Goal: Task Accomplishment & Management: Use online tool/utility

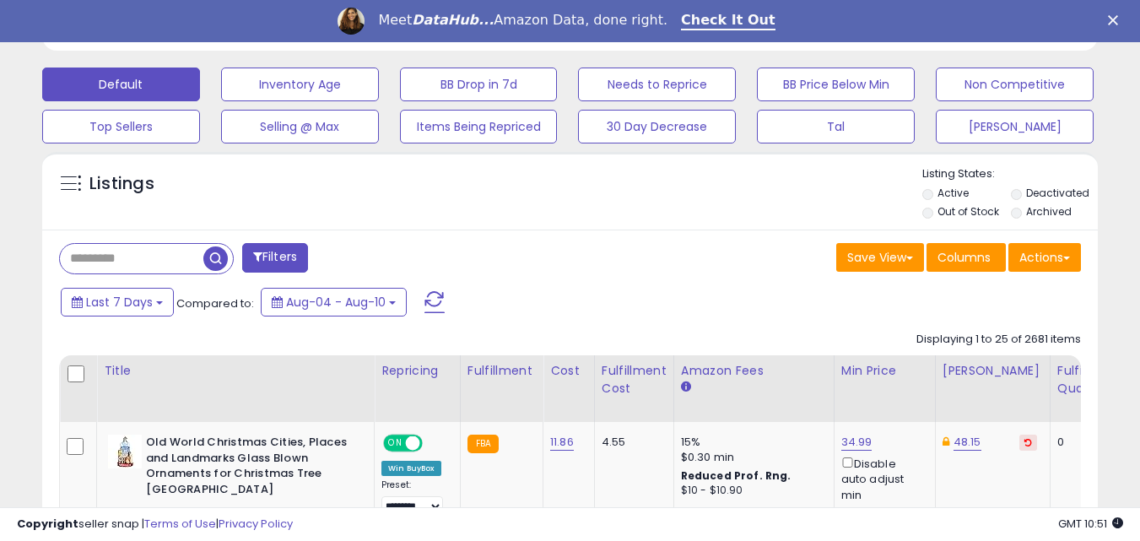
click at [170, 263] on input "text" at bounding box center [131, 259] width 143 height 30
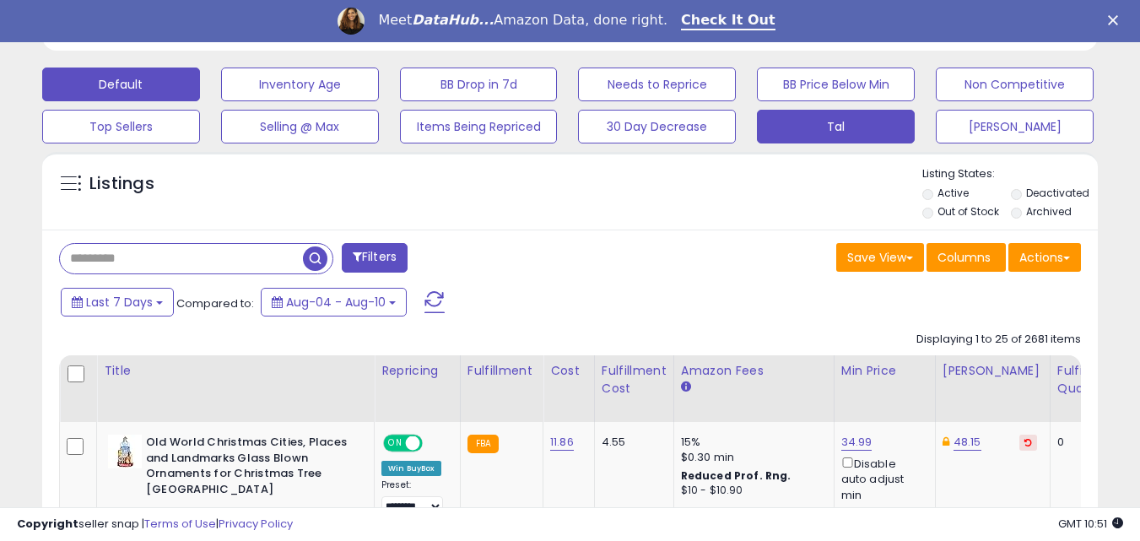
click at [379, 101] on button "Tal" at bounding box center [300, 85] width 158 height 34
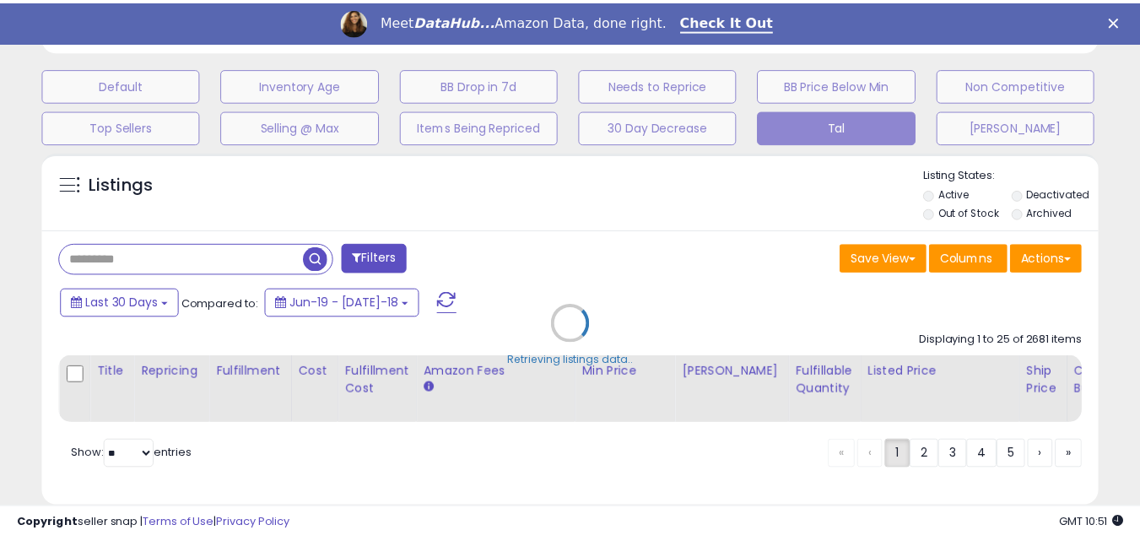
scroll to position [346, 618]
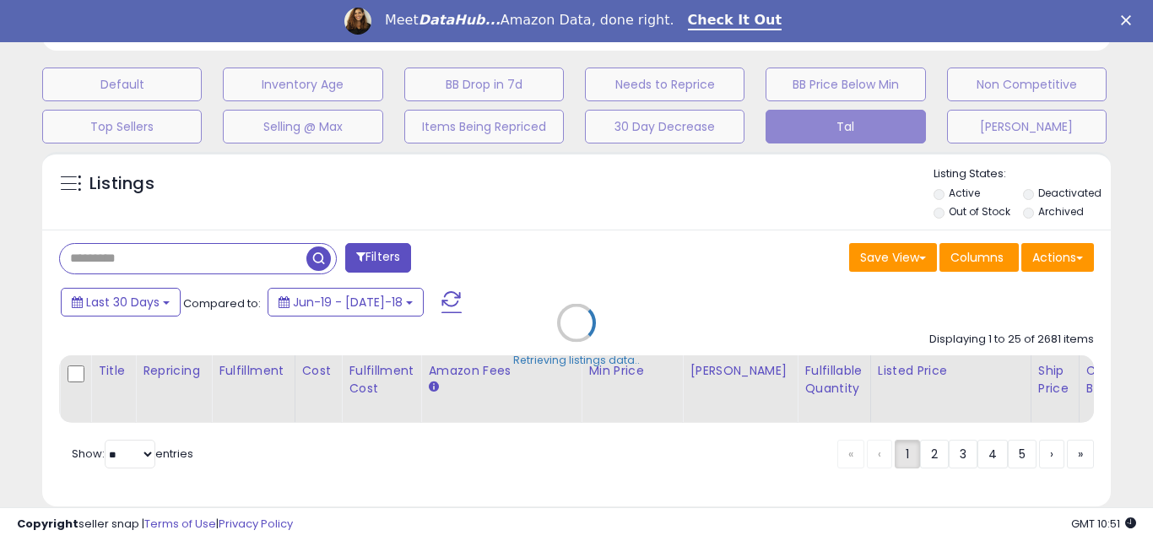
click at [132, 307] on div "Retrieving listings data.." at bounding box center [577, 335] width 1094 height 384
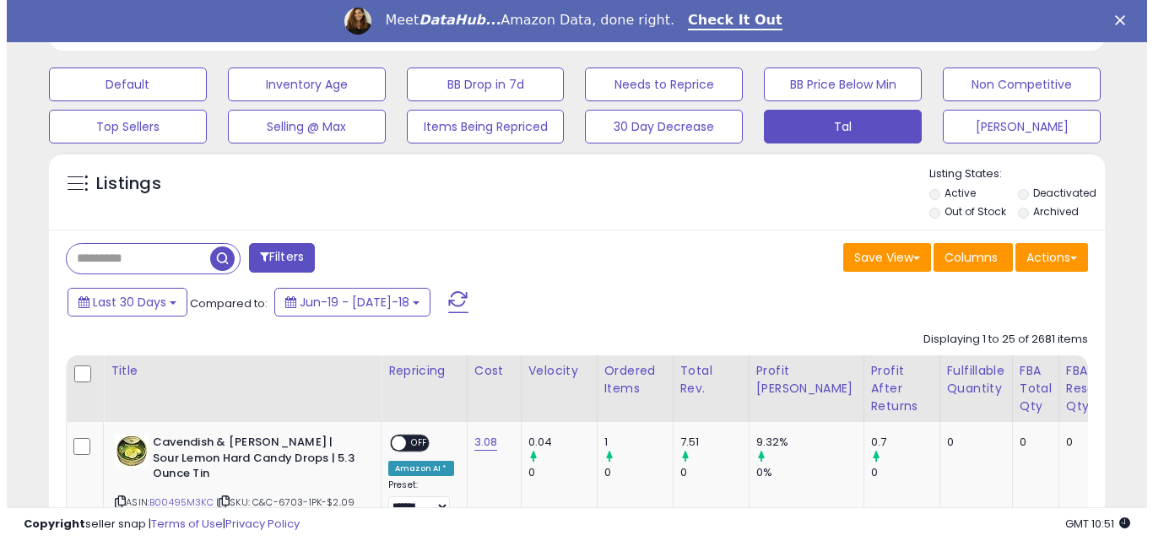
scroll to position [843582, 843317]
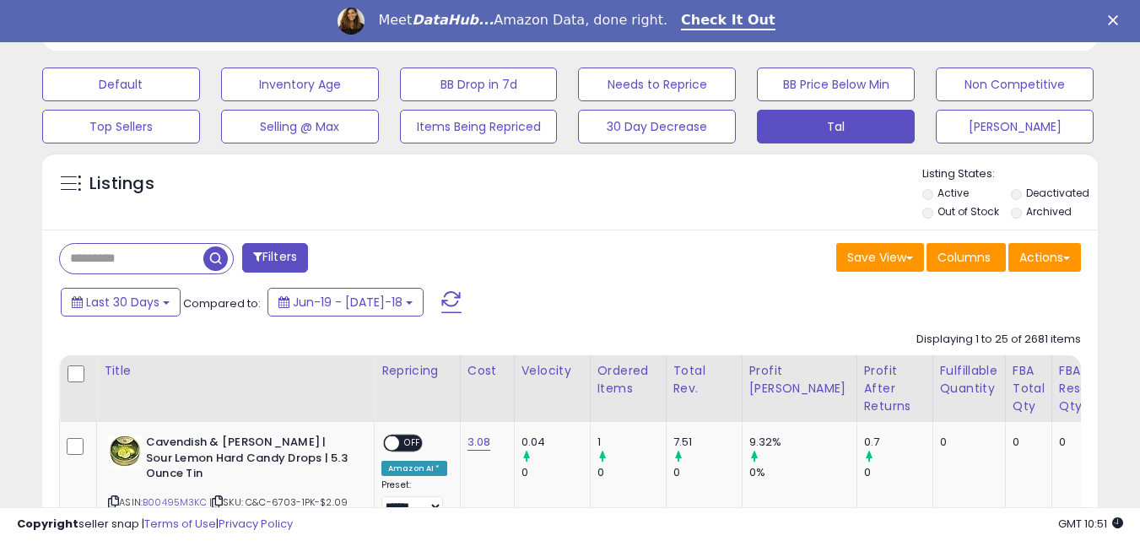
click at [153, 262] on input "text" at bounding box center [131, 259] width 143 height 30
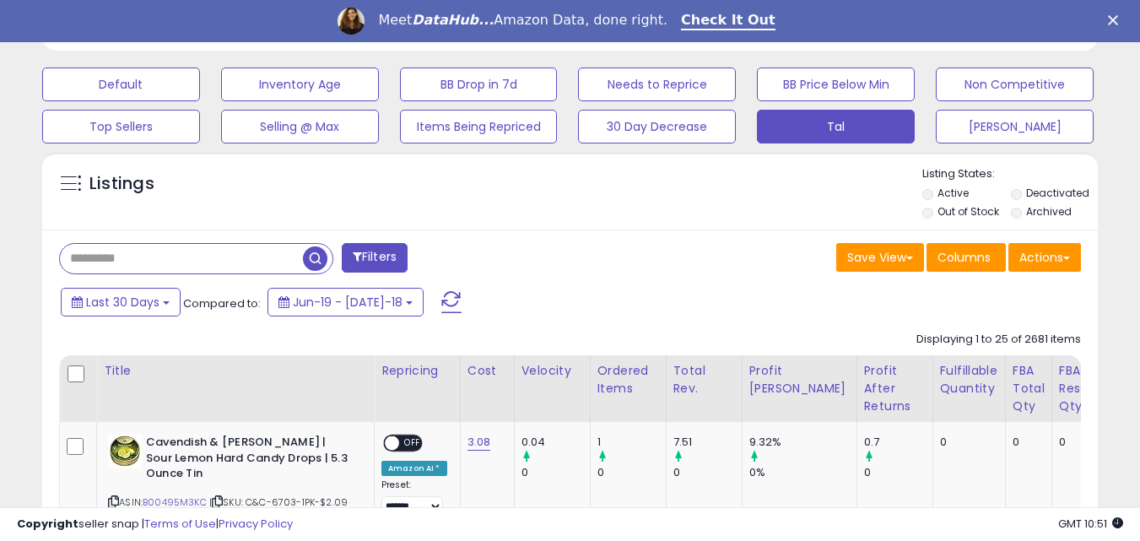
type input "****"
click at [311, 256] on span "button" at bounding box center [315, 258] width 24 height 24
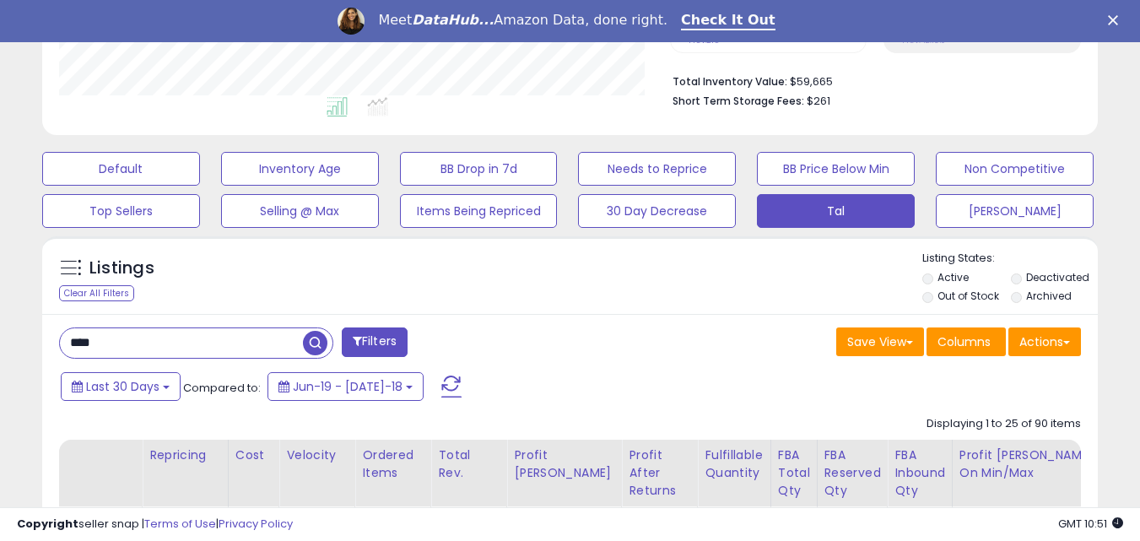
scroll to position [0, 0]
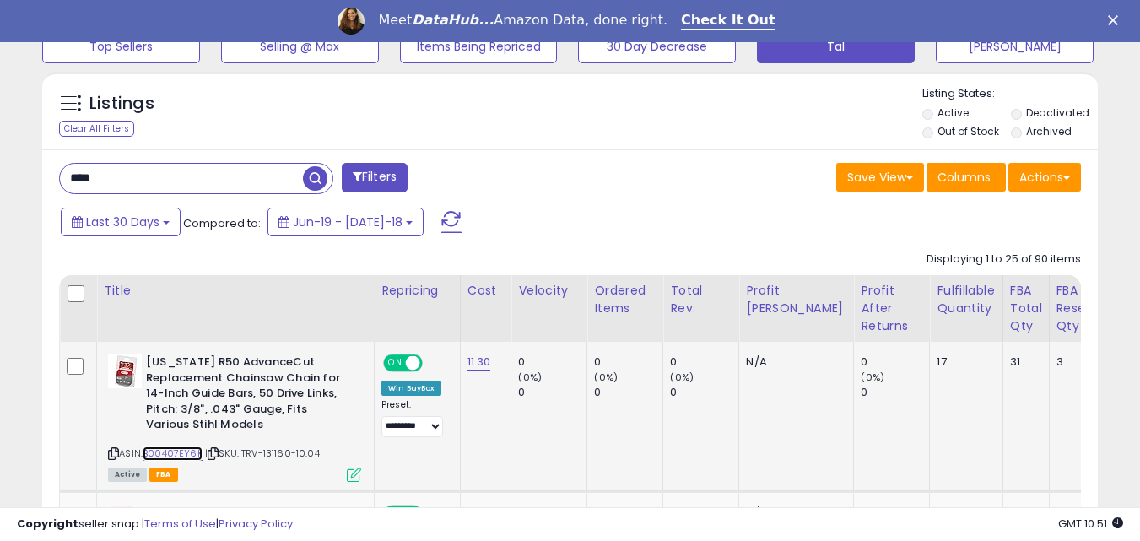
click at [173, 451] on link "B00407EY6K" at bounding box center [173, 453] width 60 height 14
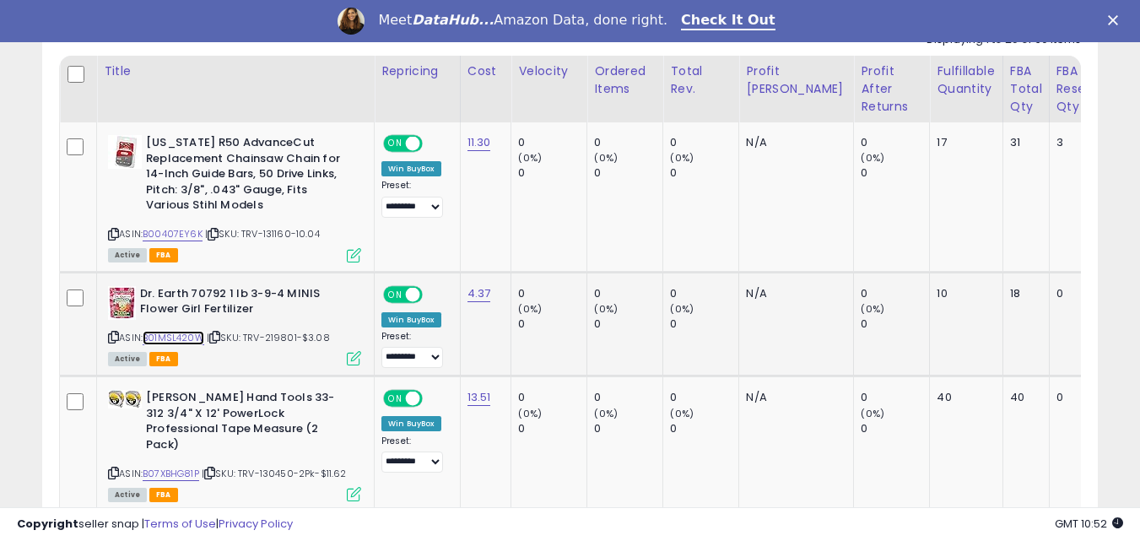
click at [190, 333] on link "B01MSL420W" at bounding box center [174, 338] width 62 height 14
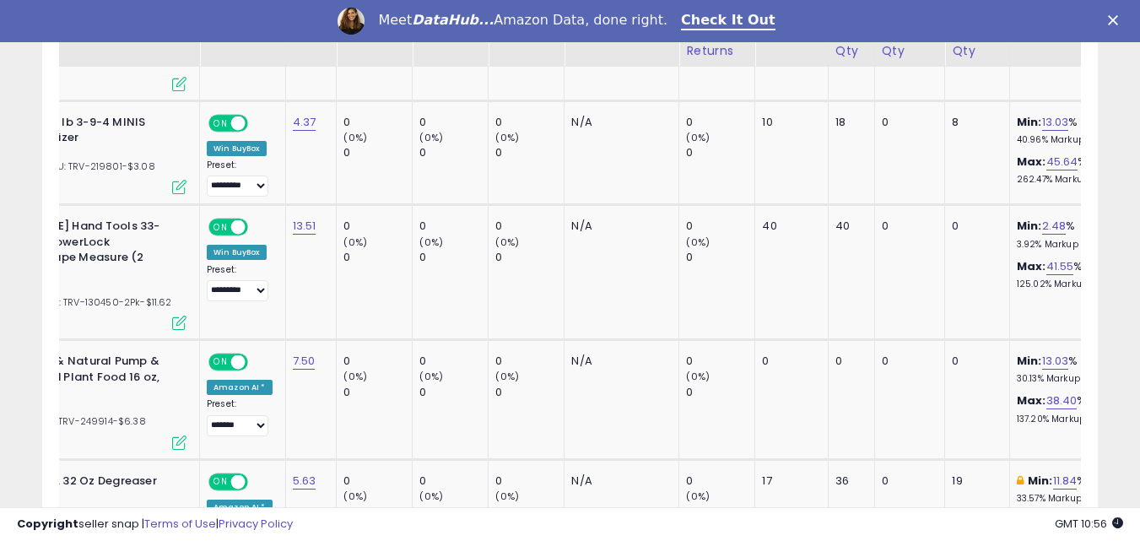
scroll to position [0, 110]
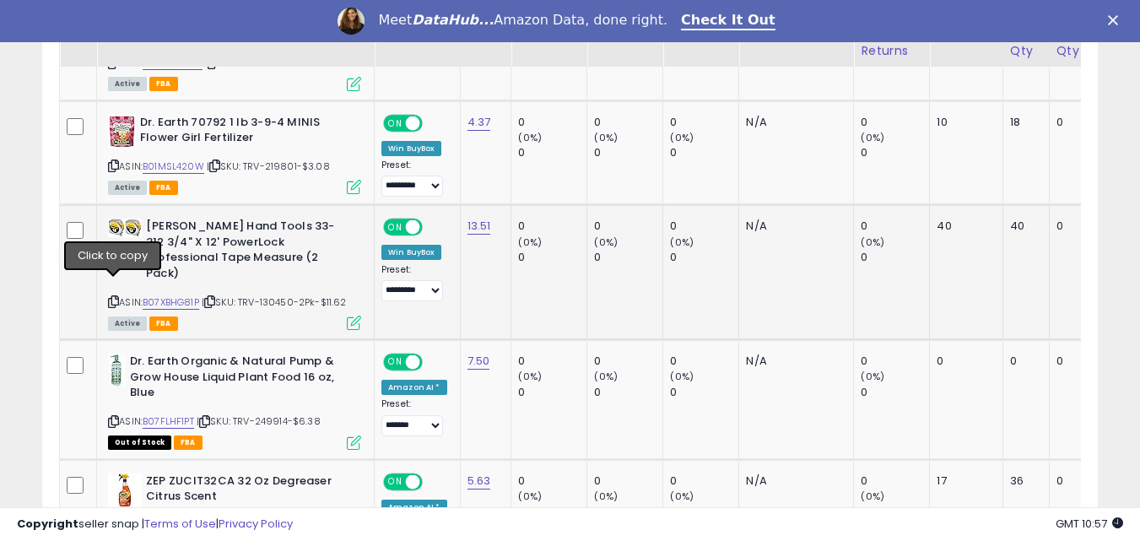
click at [116, 297] on icon at bounding box center [113, 301] width 11 height 9
click at [179, 295] on link "B07XBHG81P" at bounding box center [171, 302] width 57 height 14
click at [180, 414] on link "B07FLHF1PT" at bounding box center [168, 421] width 51 height 14
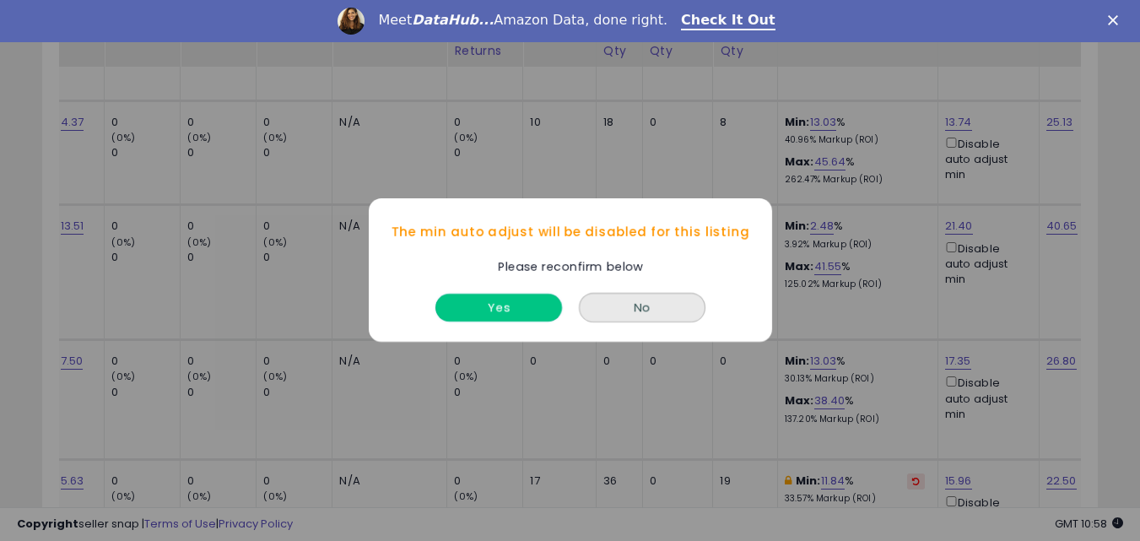
click at [517, 306] on button "Yes" at bounding box center [498, 309] width 127 height 28
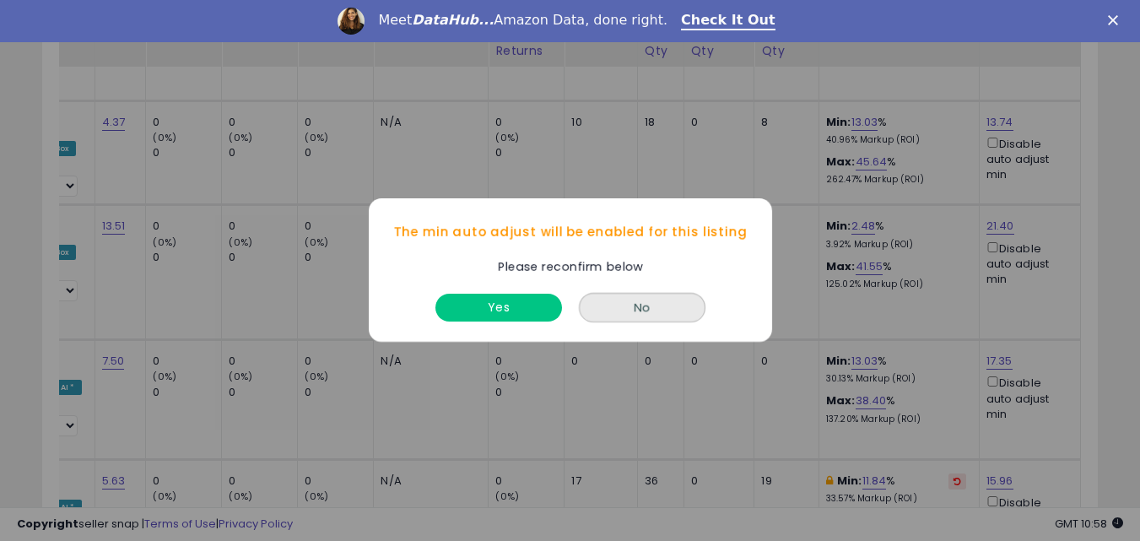
click at [612, 292] on div "No" at bounding box center [642, 304] width 135 height 46
click at [504, 302] on button "Yes" at bounding box center [498, 309] width 127 height 28
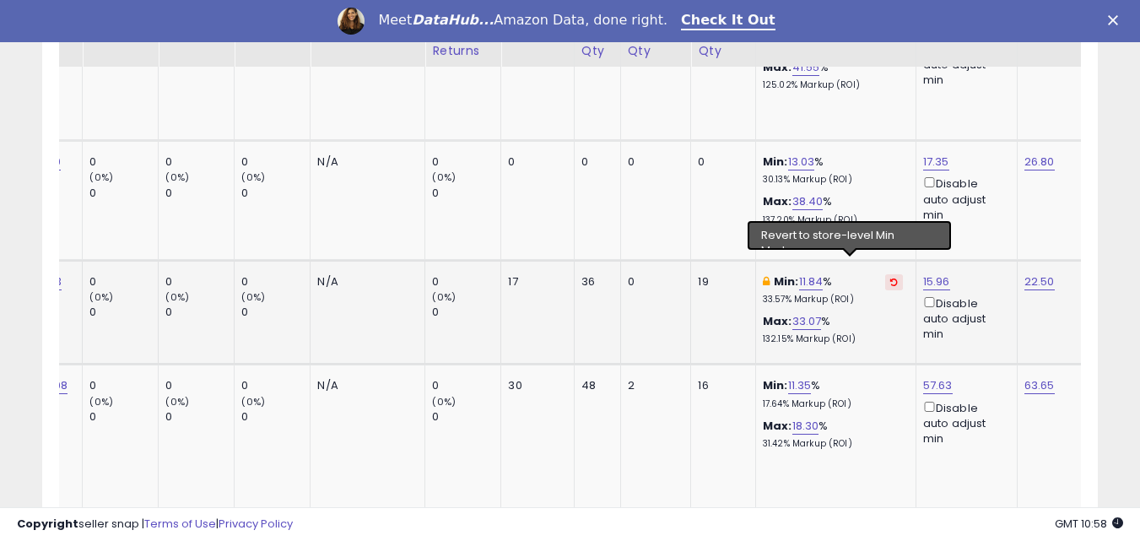
click at [890, 278] on icon at bounding box center [894, 282] width 8 height 8
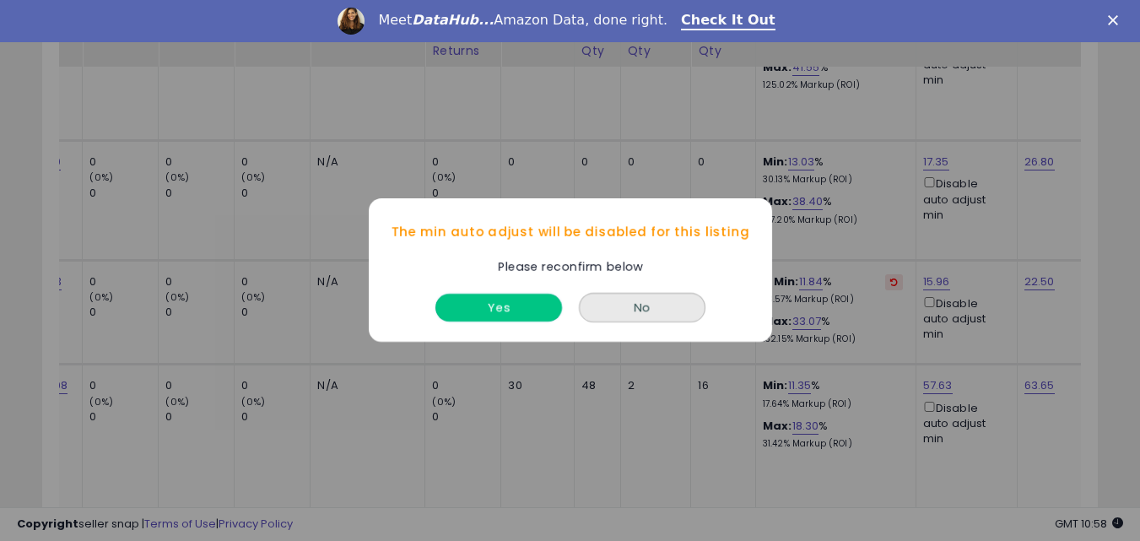
click at [506, 309] on button "Yes" at bounding box center [498, 309] width 127 height 28
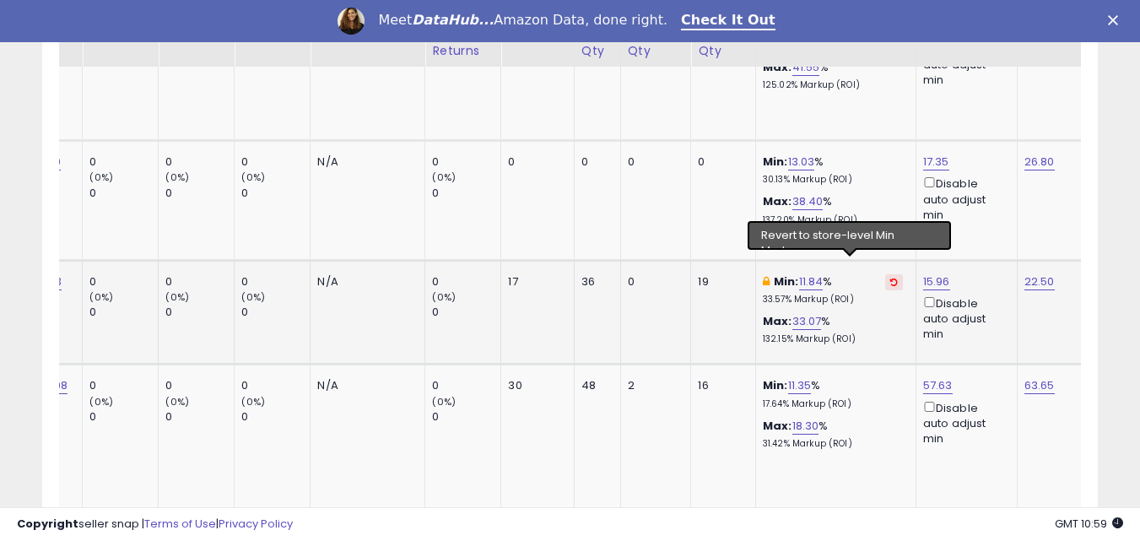
click at [890, 278] on icon at bounding box center [894, 282] width 8 height 8
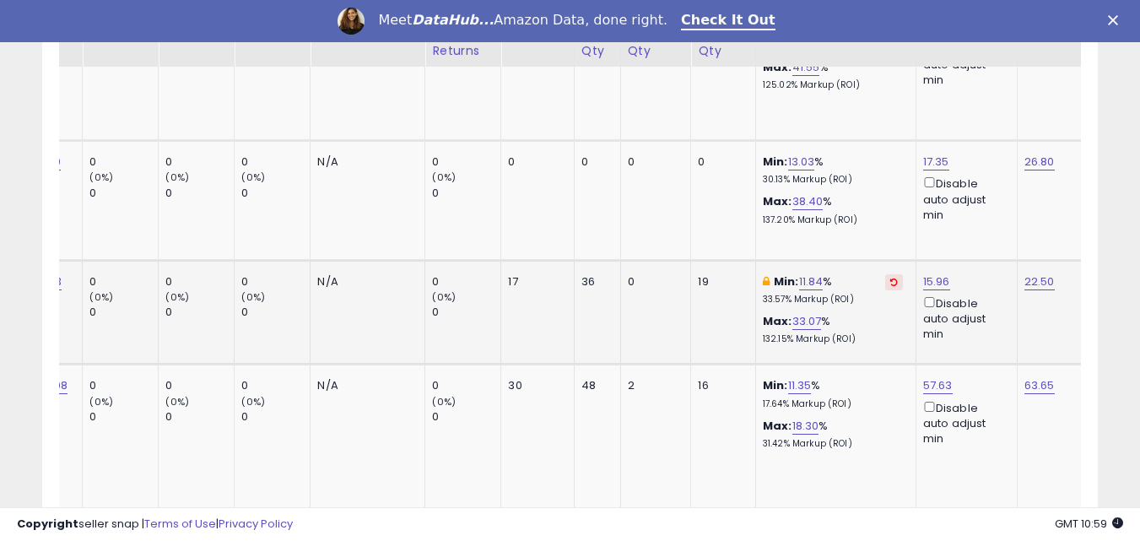
click at [890, 278] on icon at bounding box center [894, 282] width 8 height 8
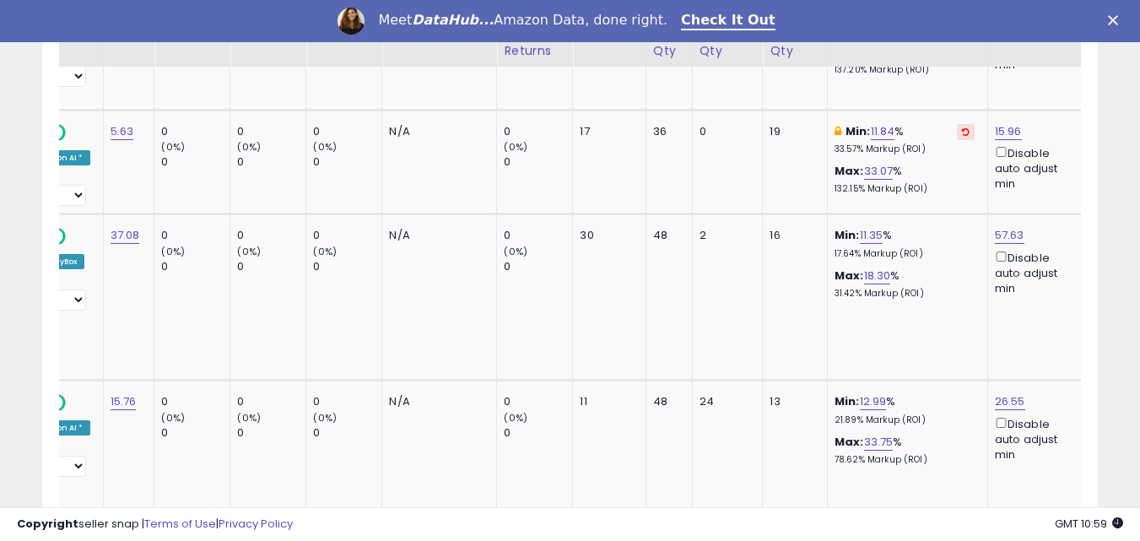
scroll to position [0, 0]
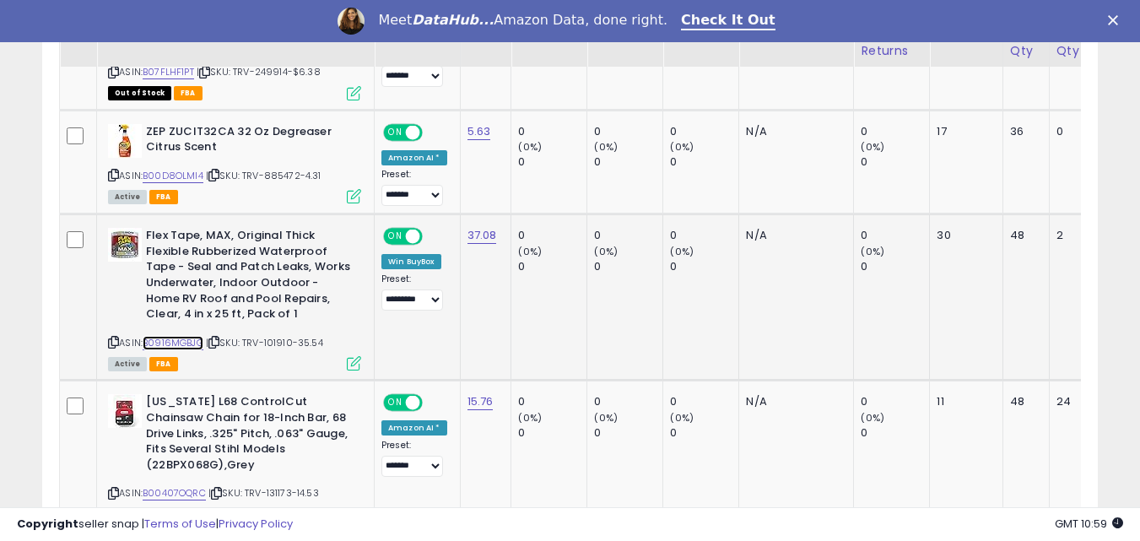
click at [178, 336] on link "B0916MGBJG" at bounding box center [173, 343] width 61 height 14
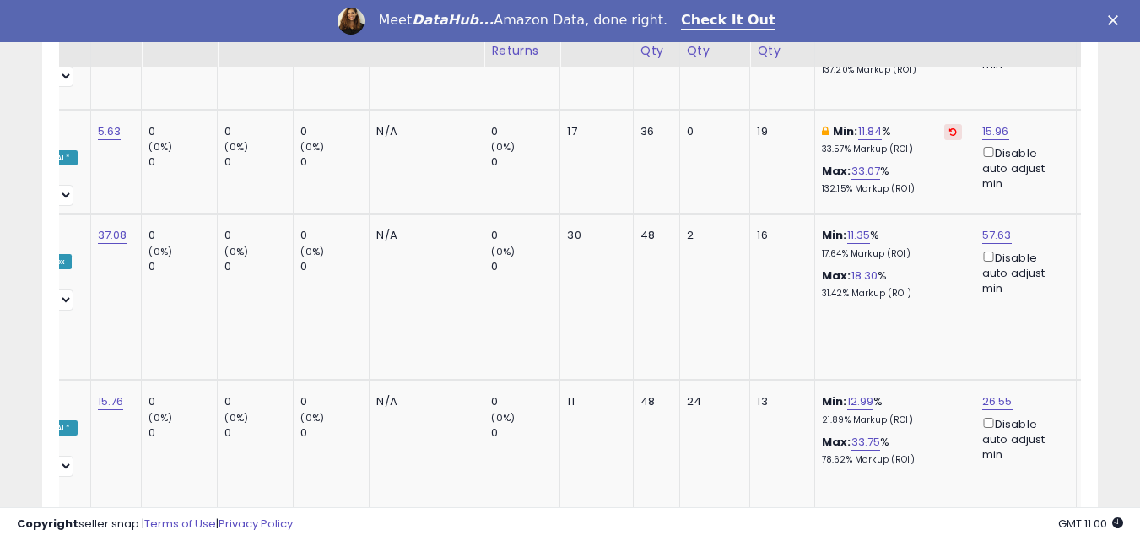
scroll to position [0, 401]
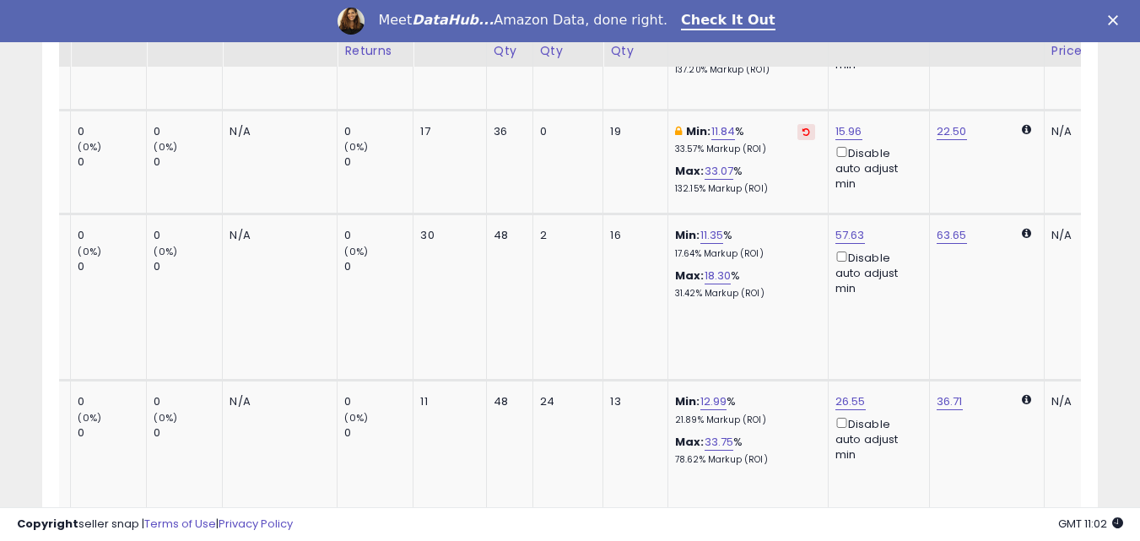
click at [1118, 19] on icon "Close" at bounding box center [1113, 20] width 10 height 10
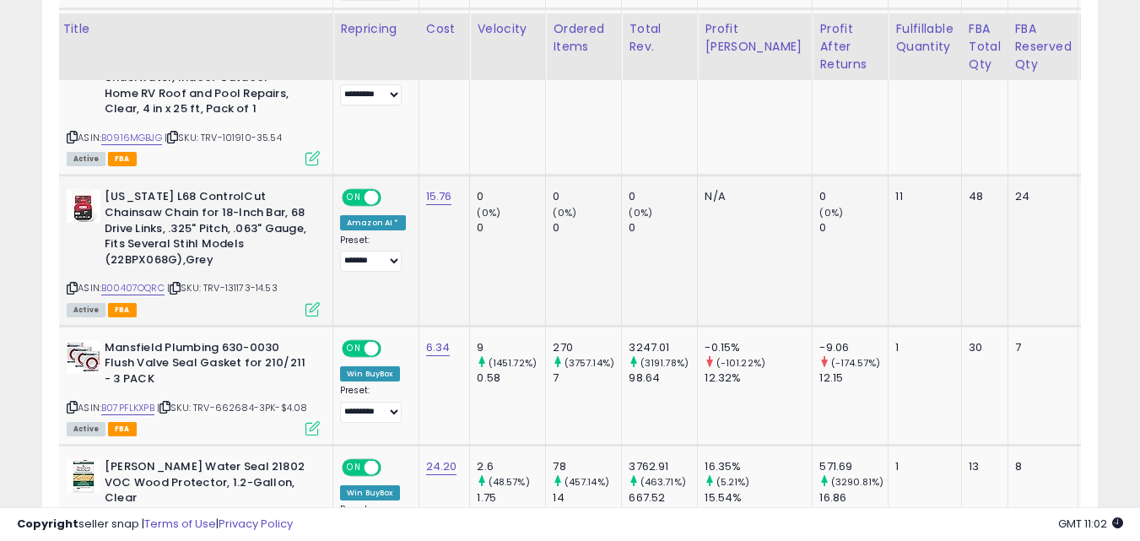
scroll to position [1503, 0]
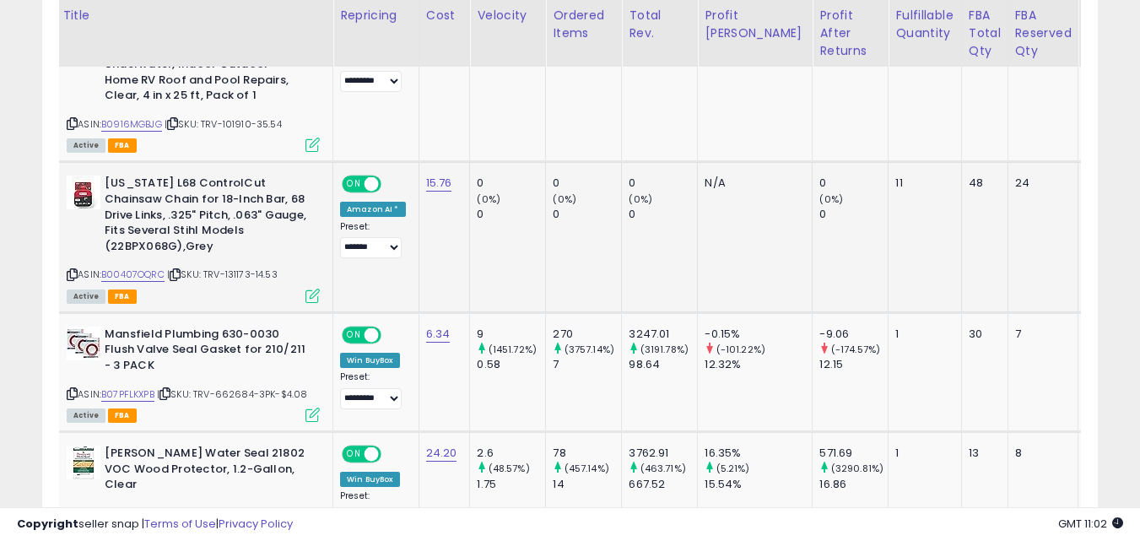
click at [68, 270] on icon at bounding box center [72, 274] width 11 height 9
click at [132, 268] on link "B00407OQRC" at bounding box center [132, 275] width 63 height 14
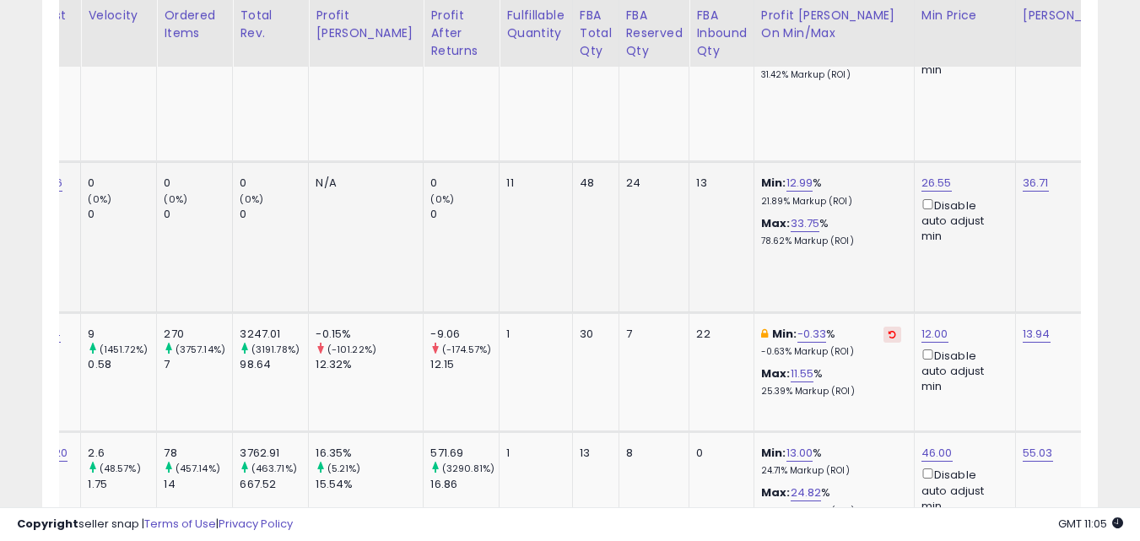
scroll to position [0, 435]
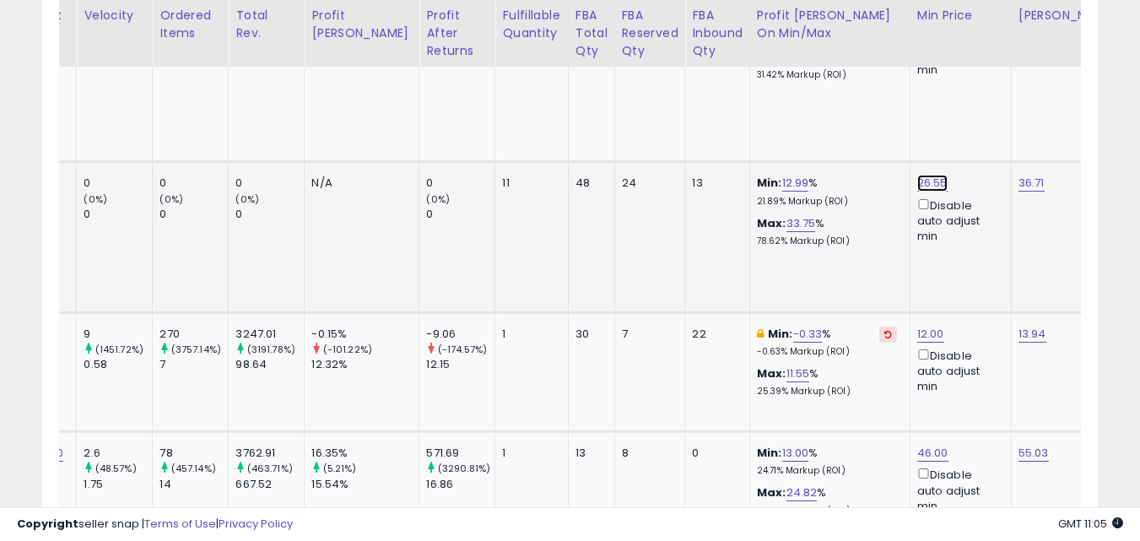
type input "*"
type input "*****"
click at [941, 106] on icon "submit" at bounding box center [936, 107] width 10 height 10
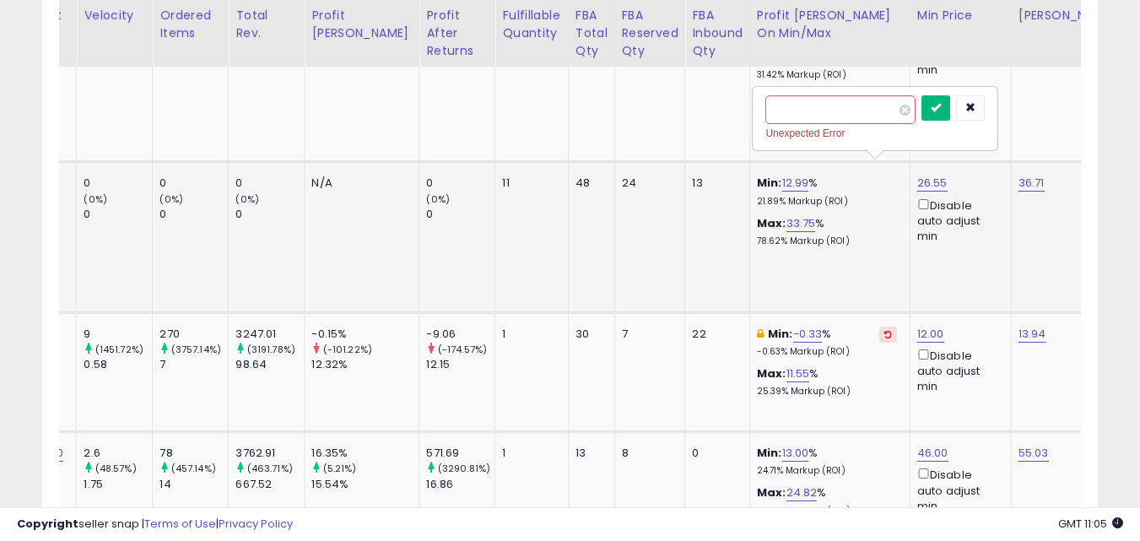
click at [941, 108] on icon "submit" at bounding box center [936, 107] width 10 height 10
click at [941, 105] on icon "submit" at bounding box center [936, 107] width 10 height 10
click at [976, 103] on icon "button" at bounding box center [970, 107] width 10 height 10
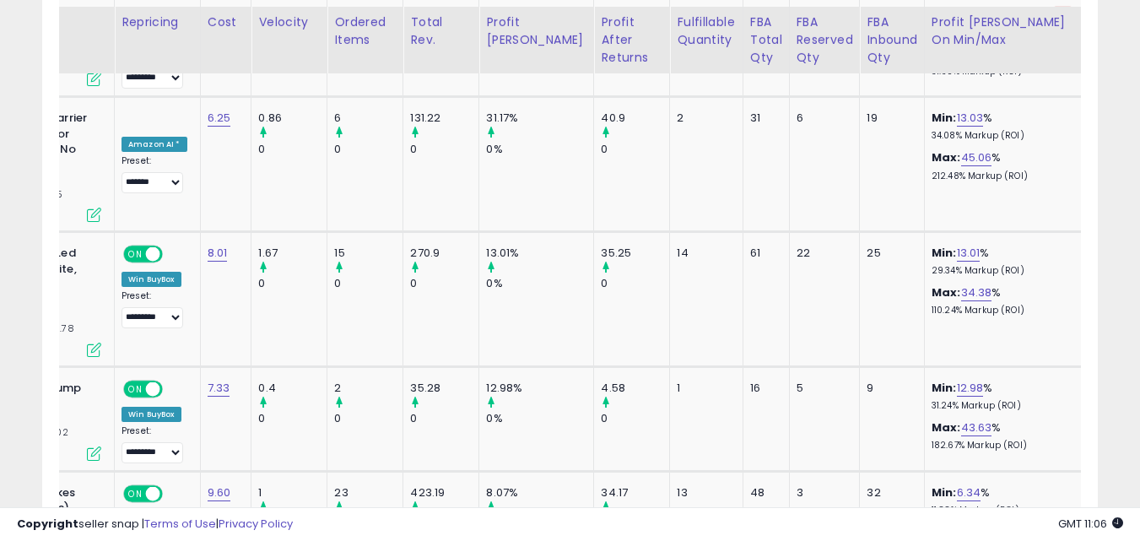
scroll to position [3564, 0]
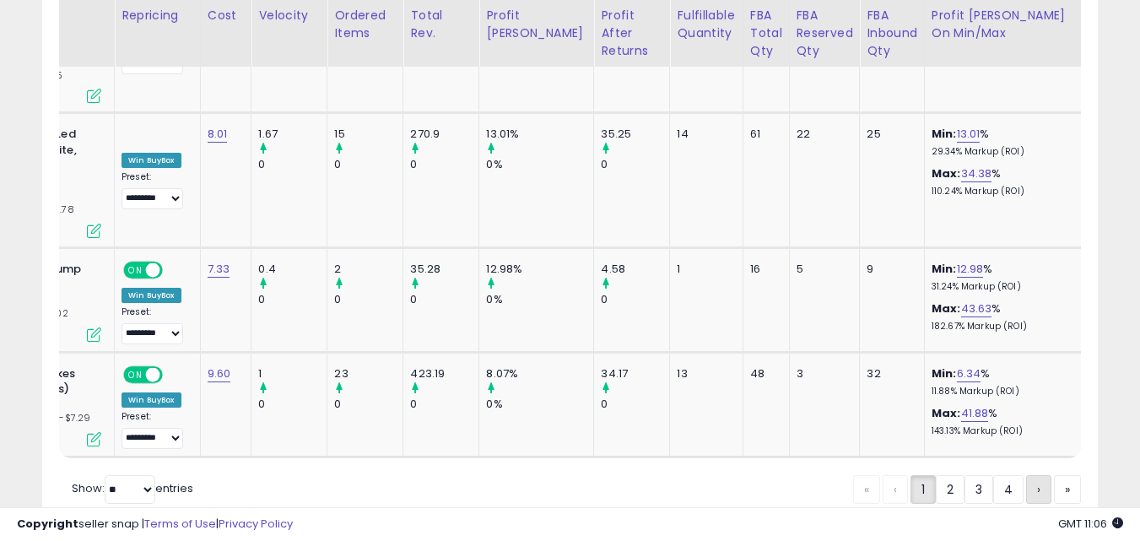
click at [1037, 481] on span "›" at bounding box center [1038, 489] width 3 height 17
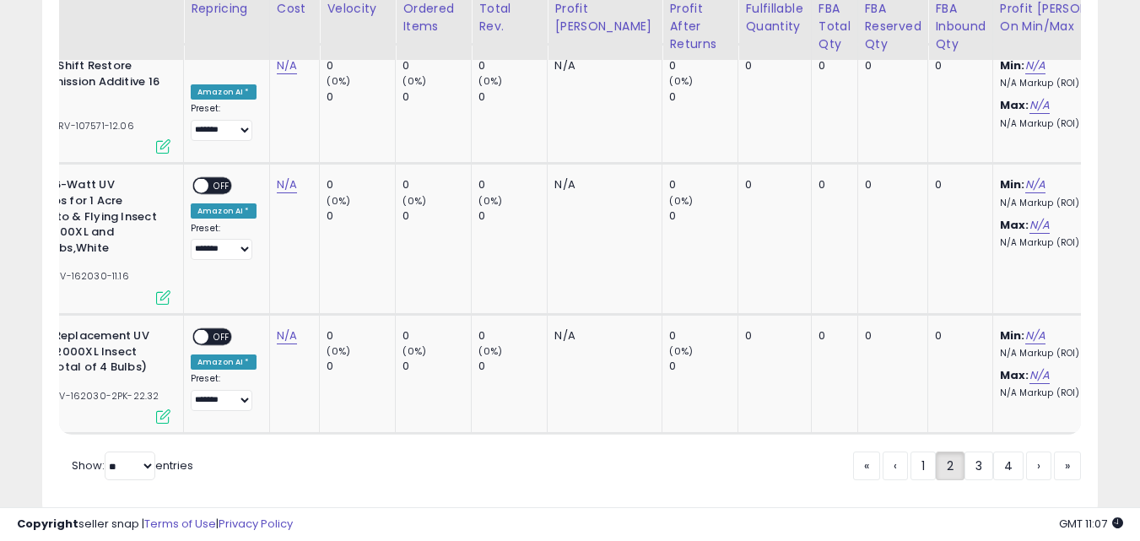
scroll to position [3431, 0]
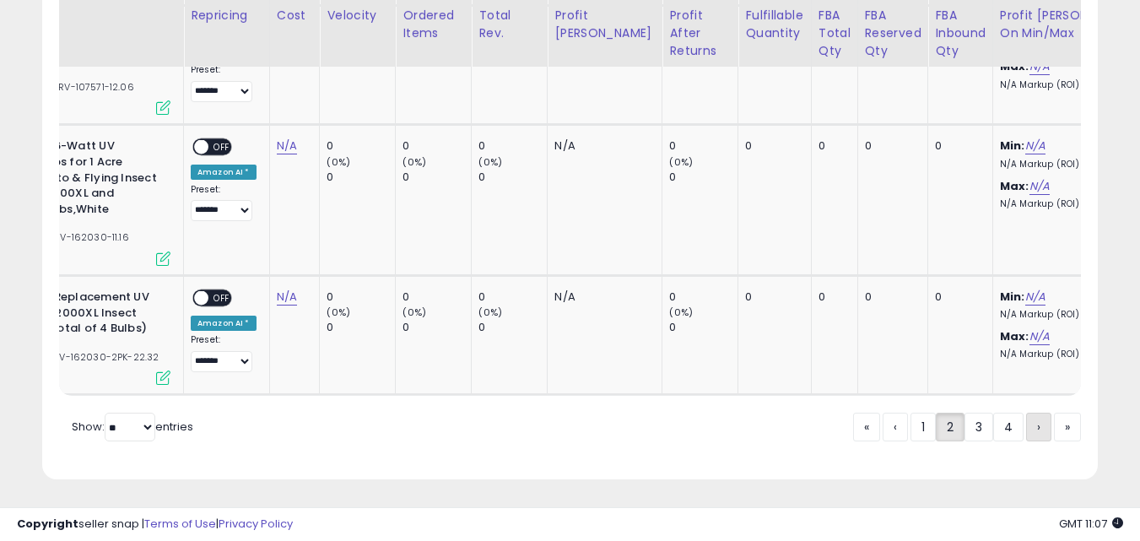
click at [1037, 423] on span "›" at bounding box center [1038, 427] width 3 height 17
